Goal: Task Accomplishment & Management: Manage account settings

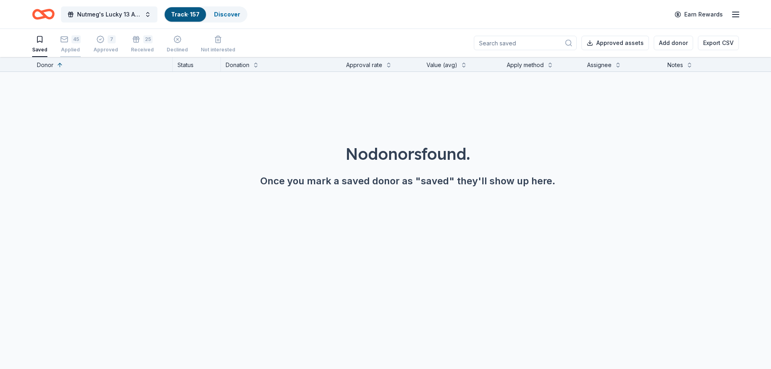
click at [70, 39] on div "45" at bounding box center [70, 39] width 20 height 8
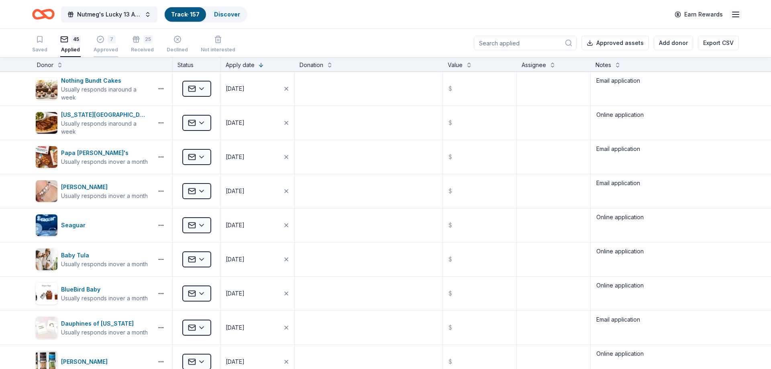
click at [103, 47] on div "Approved" at bounding box center [106, 50] width 25 height 6
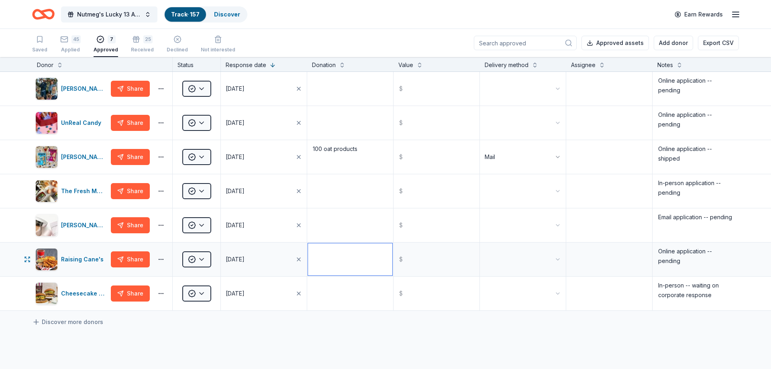
click at [347, 272] on textarea at bounding box center [350, 259] width 84 height 32
type textarea "Basket + pet bandanas"
click at [343, 319] on div "Discover more donors" at bounding box center [385, 322] width 771 height 22
drag, startPoint x: 700, startPoint y: 265, endPoint x: 634, endPoint y: 250, distance: 67.1
click at [654, 250] on textarea "Online application -- pending" at bounding box center [696, 259] width 85 height 32
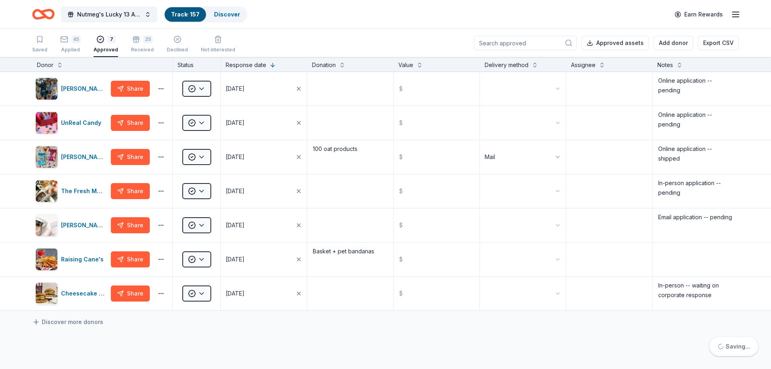
click at [645, 337] on div "[PERSON_NAME] Ranch Share Approved [DATE] $ Online application -- pending UnRea…" at bounding box center [385, 267] width 771 height 390
click at [193, 195] on html "Nutmeg's Lucky 13 Anniversary Event Track · 157 Discover Earn Rewards Saved 45 …" at bounding box center [385, 184] width 771 height 369
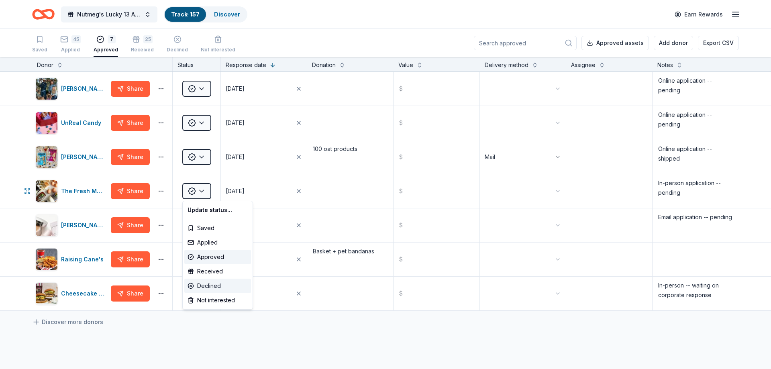
click at [219, 287] on div "Declined" at bounding box center [217, 286] width 67 height 14
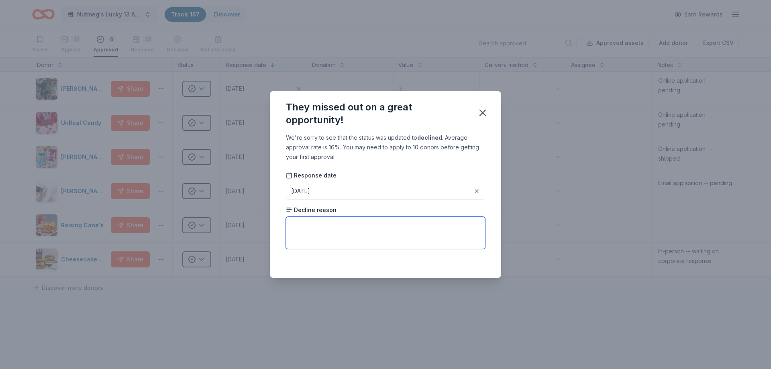
click at [339, 231] on textarea at bounding box center [385, 233] width 199 height 32
type textarea "D"
type textarea "No response"
click at [482, 114] on icon "button" at bounding box center [482, 112] width 11 height 11
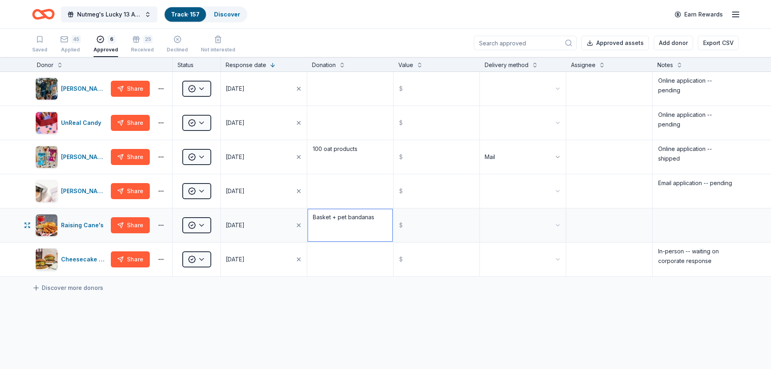
click at [323, 219] on textarea "Basket + pet bandanas" at bounding box center [350, 225] width 84 height 32
type textarea "Raffle basket + pet bandanas"
click at [335, 301] on div "[PERSON_NAME] Ranch Share Approved [DATE] $ Online application -- pending UnRea…" at bounding box center [385, 250] width 771 height 356
click at [509, 228] on html "Nutmeg's Lucky 13 Anniversary Event Track · 157 Discover Earn Rewards Saved 45 …" at bounding box center [385, 184] width 771 height 369
